Goal: Task Accomplishment & Management: Manage account settings

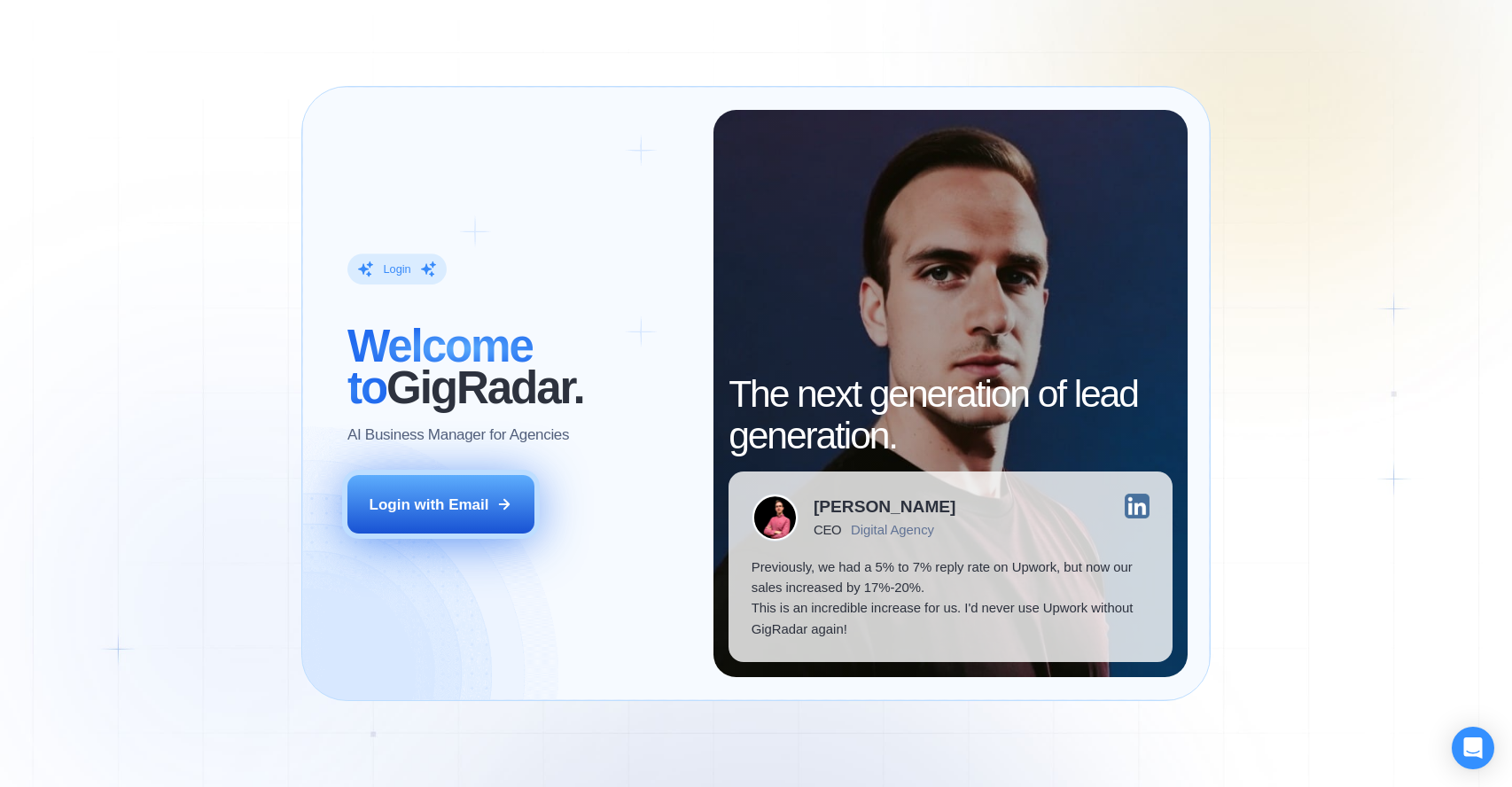
click at [499, 505] on icon at bounding box center [504, 504] width 16 height 16
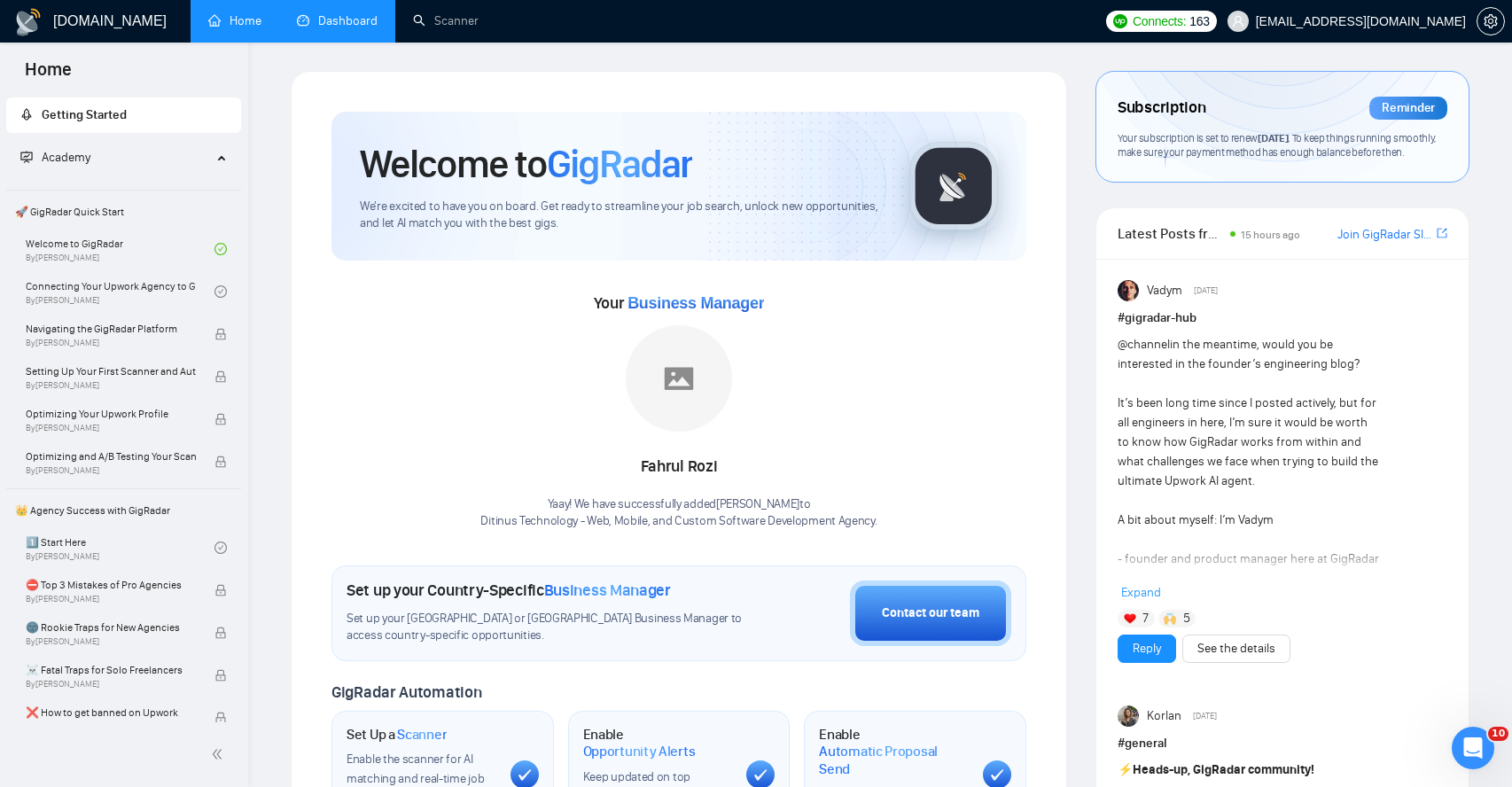
click at [343, 23] on link "Dashboard" at bounding box center [337, 21] width 81 height 15
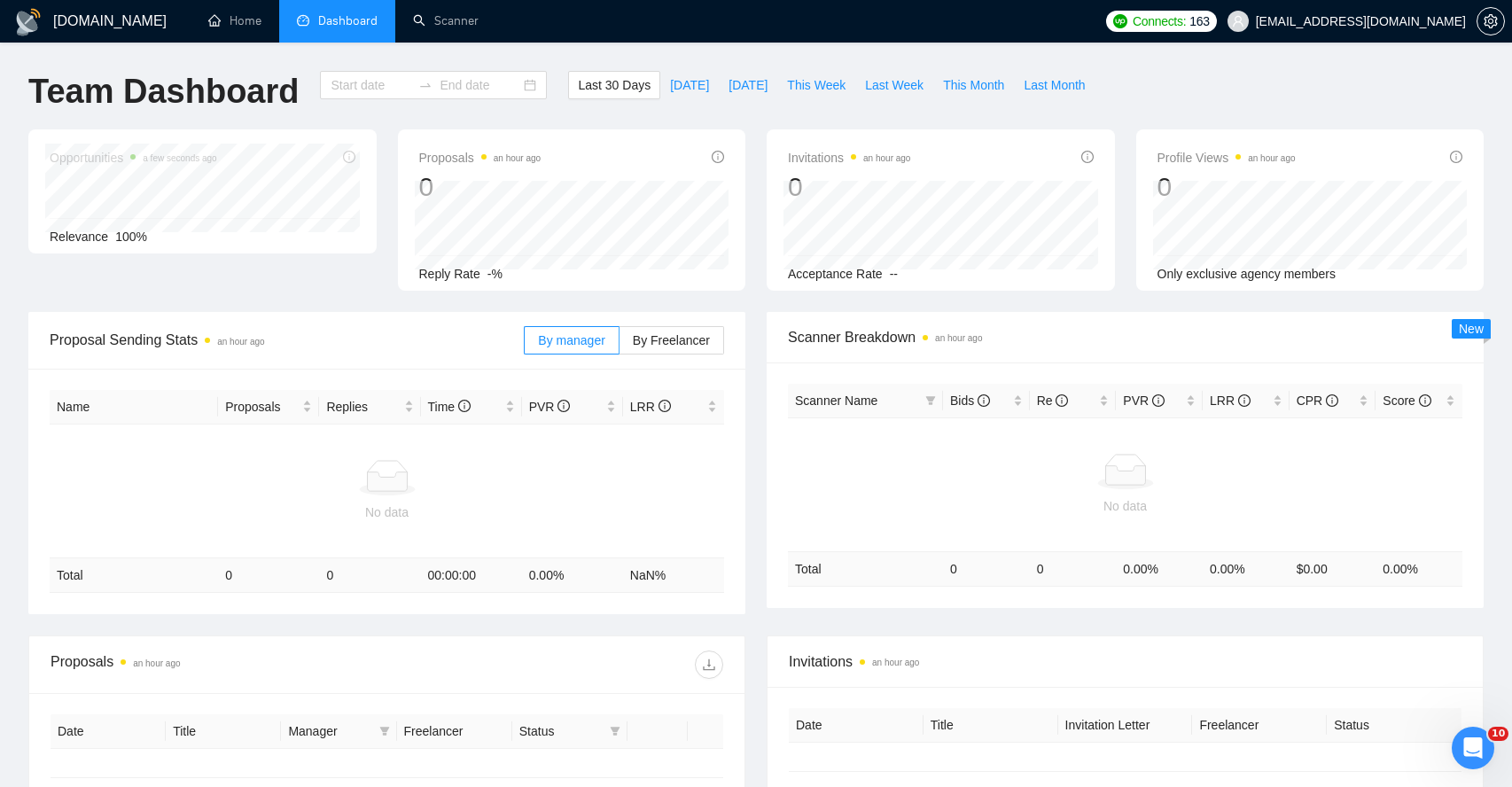
type input "2025-09-08"
type input "2025-10-08"
